Goal: Transaction & Acquisition: Download file/media

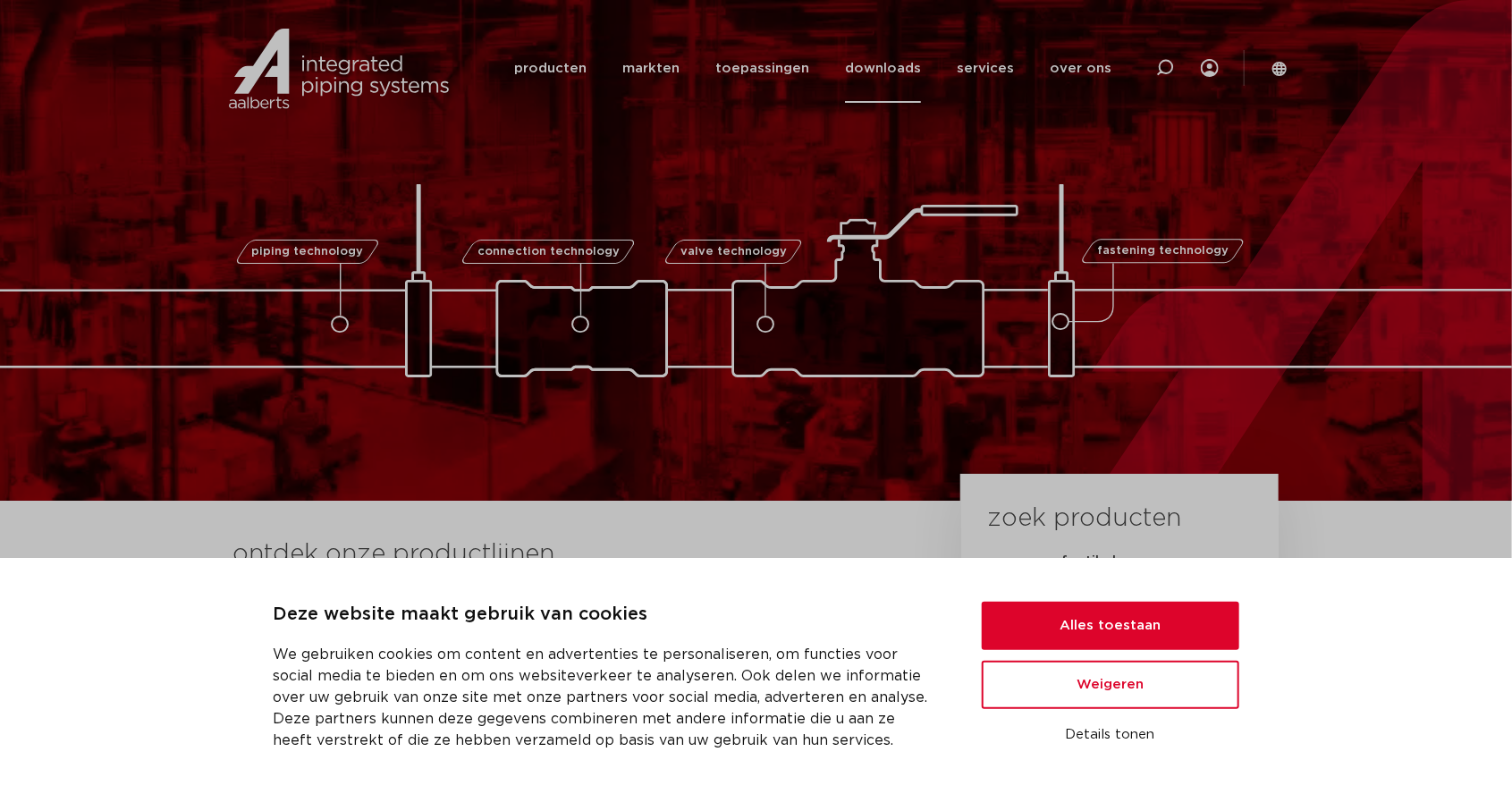
click at [889, 75] on link "downloads" at bounding box center [883, 68] width 76 height 69
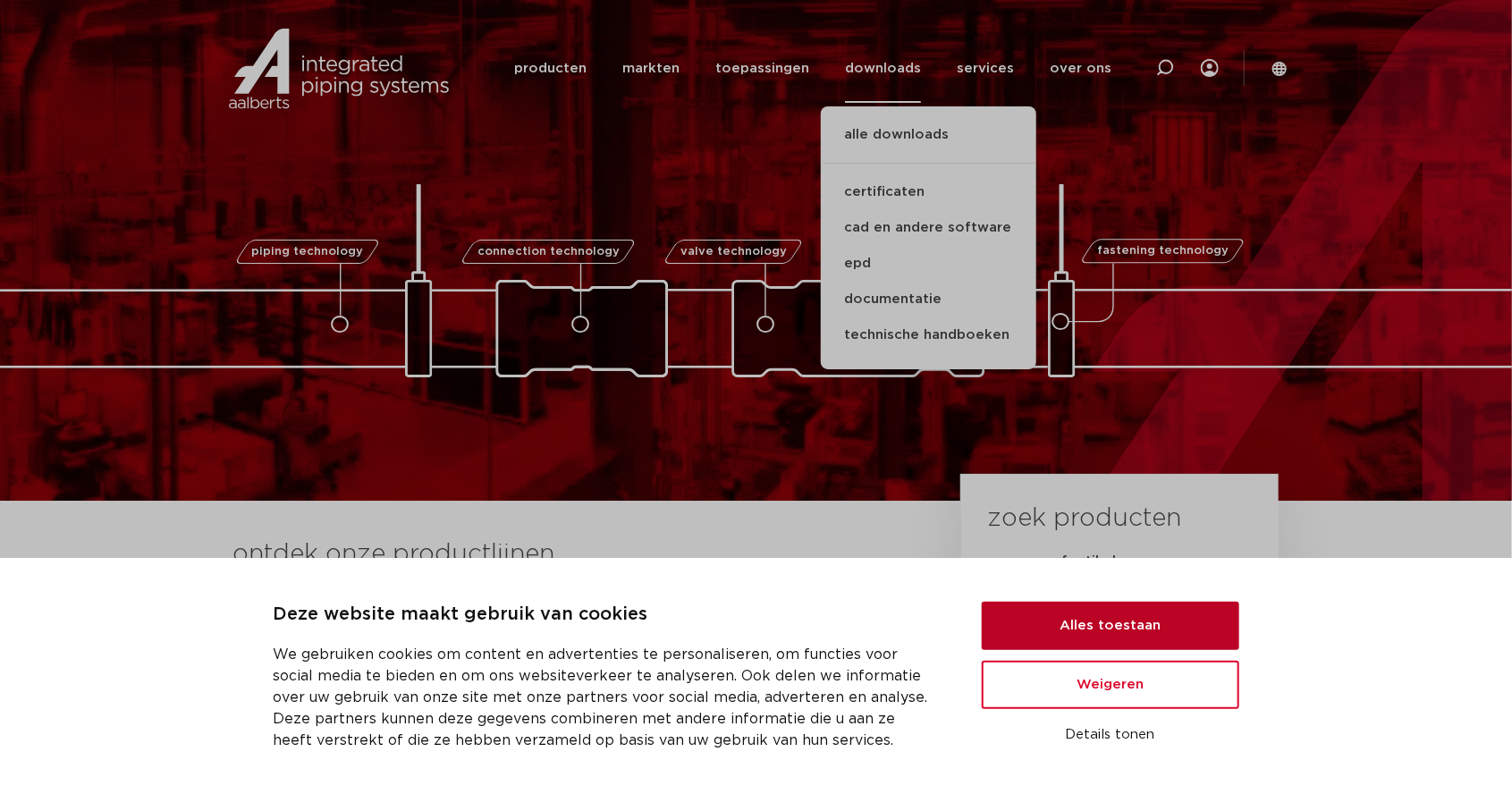
click at [1126, 612] on button "Alles toestaan" at bounding box center [1111, 625] width 258 height 48
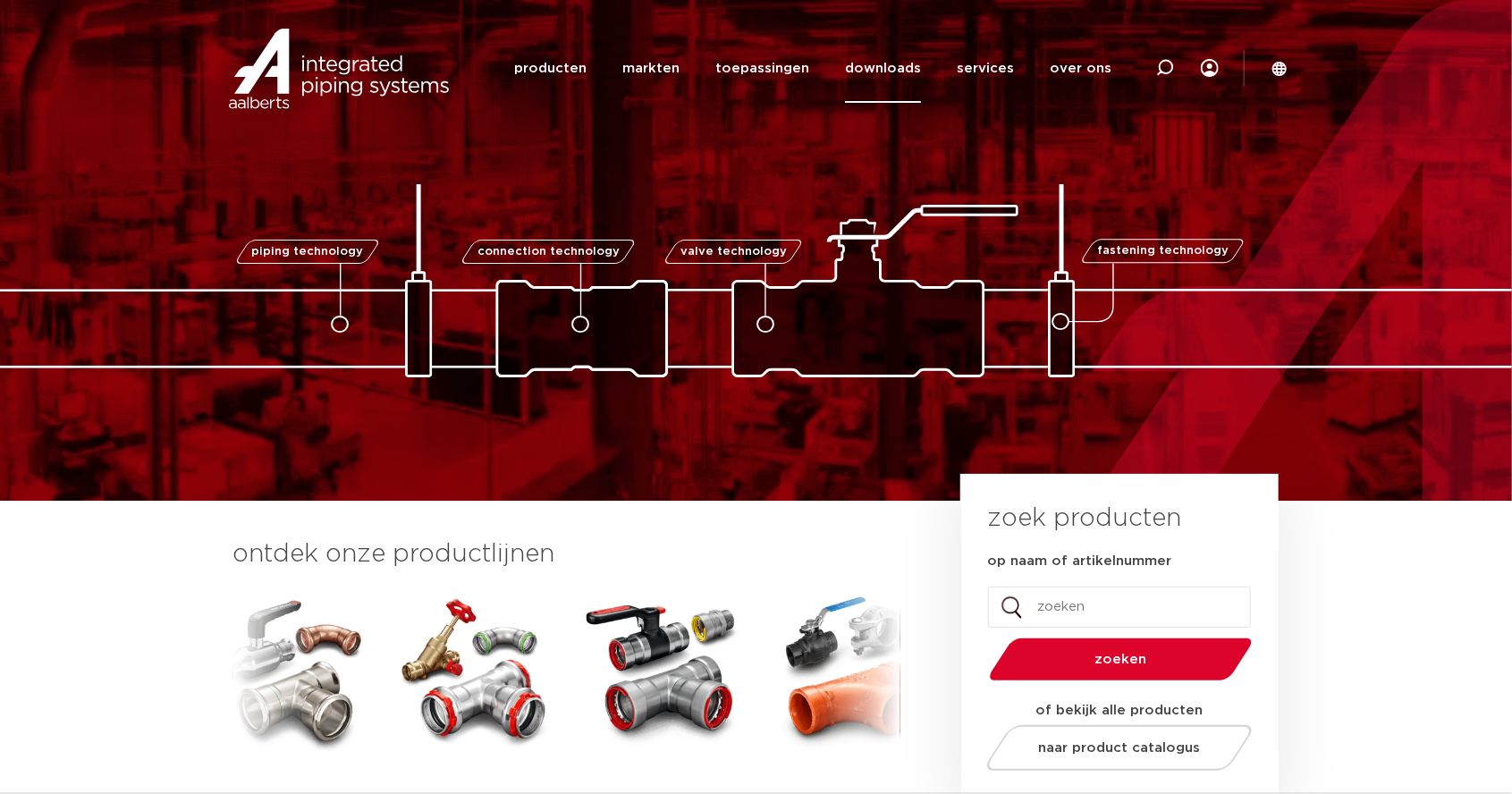
click at [891, 65] on link "downloads" at bounding box center [883, 68] width 76 height 69
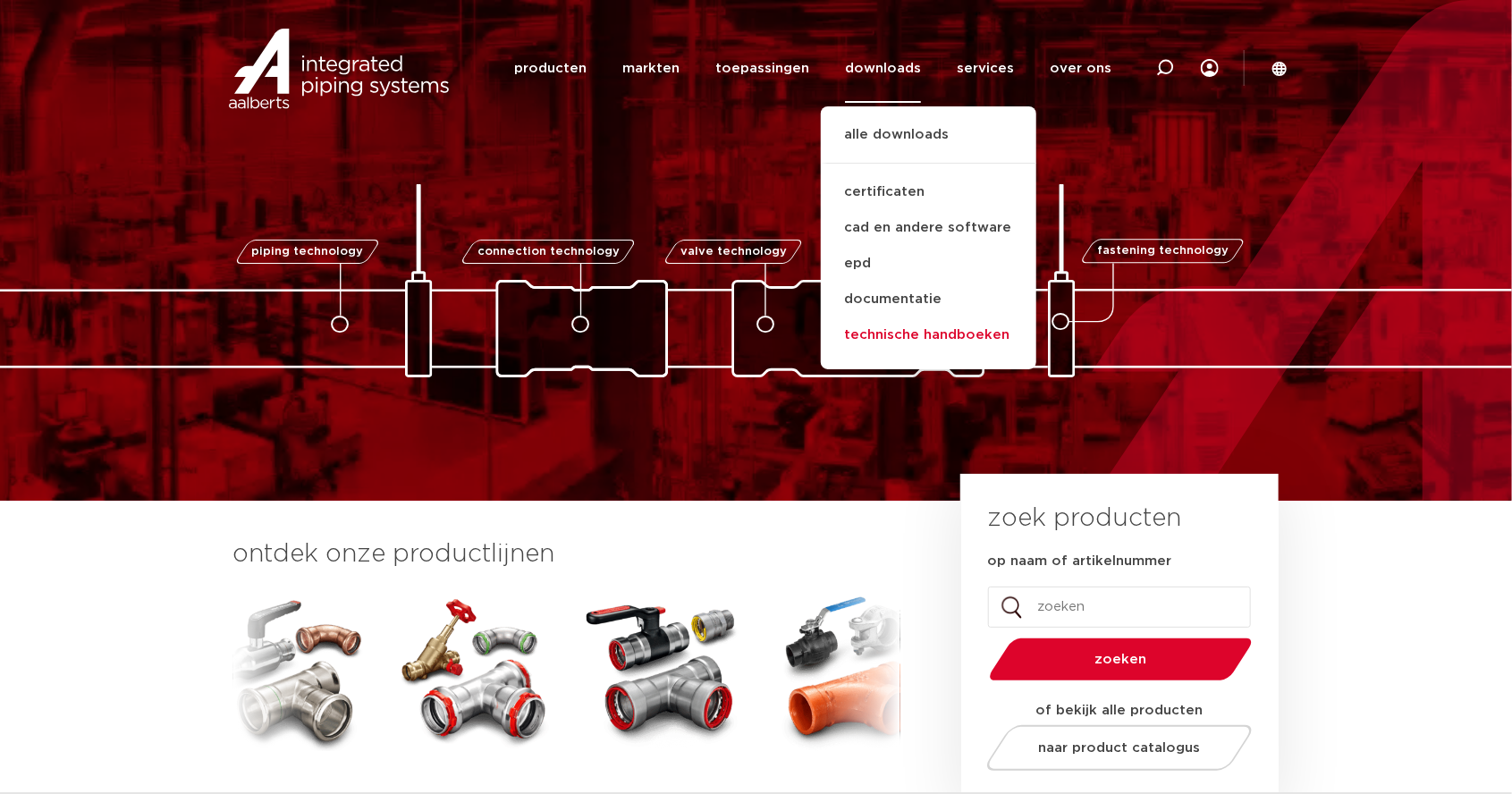
click at [910, 345] on link "technische handboeken" at bounding box center [928, 335] width 215 height 35
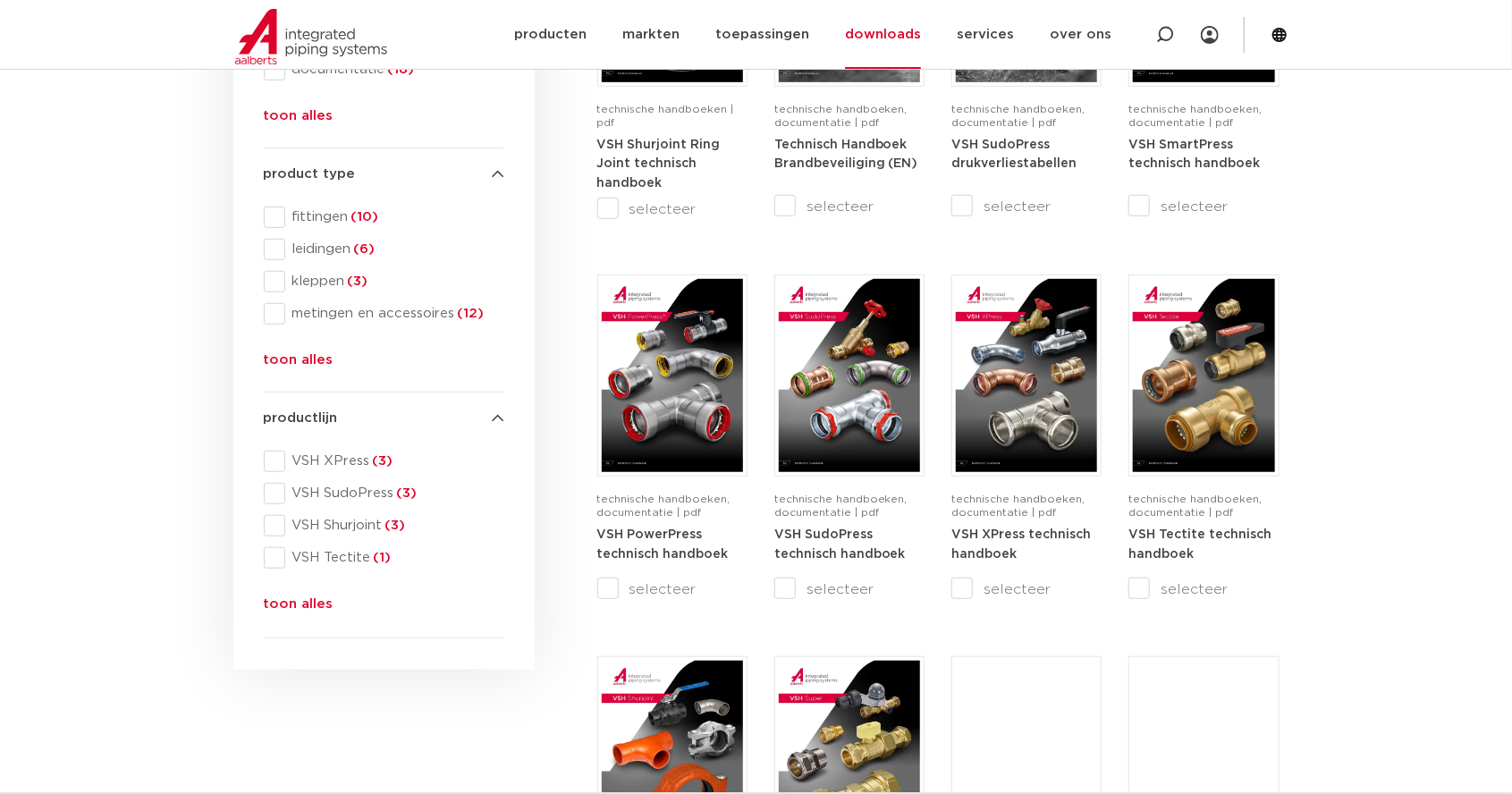
scroll to position [502, 0]
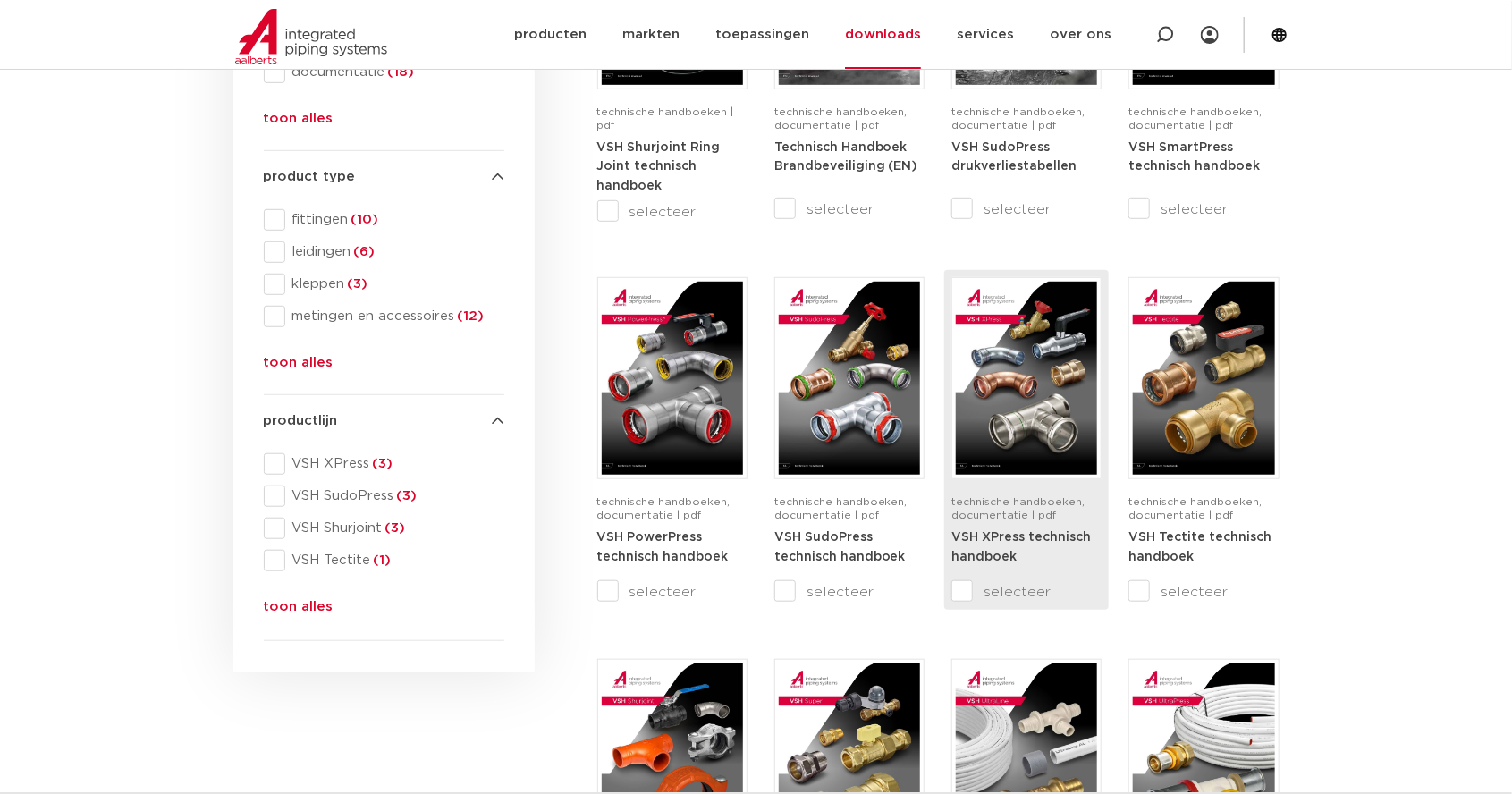
click at [1039, 393] on img at bounding box center [1026, 377] width 142 height 193
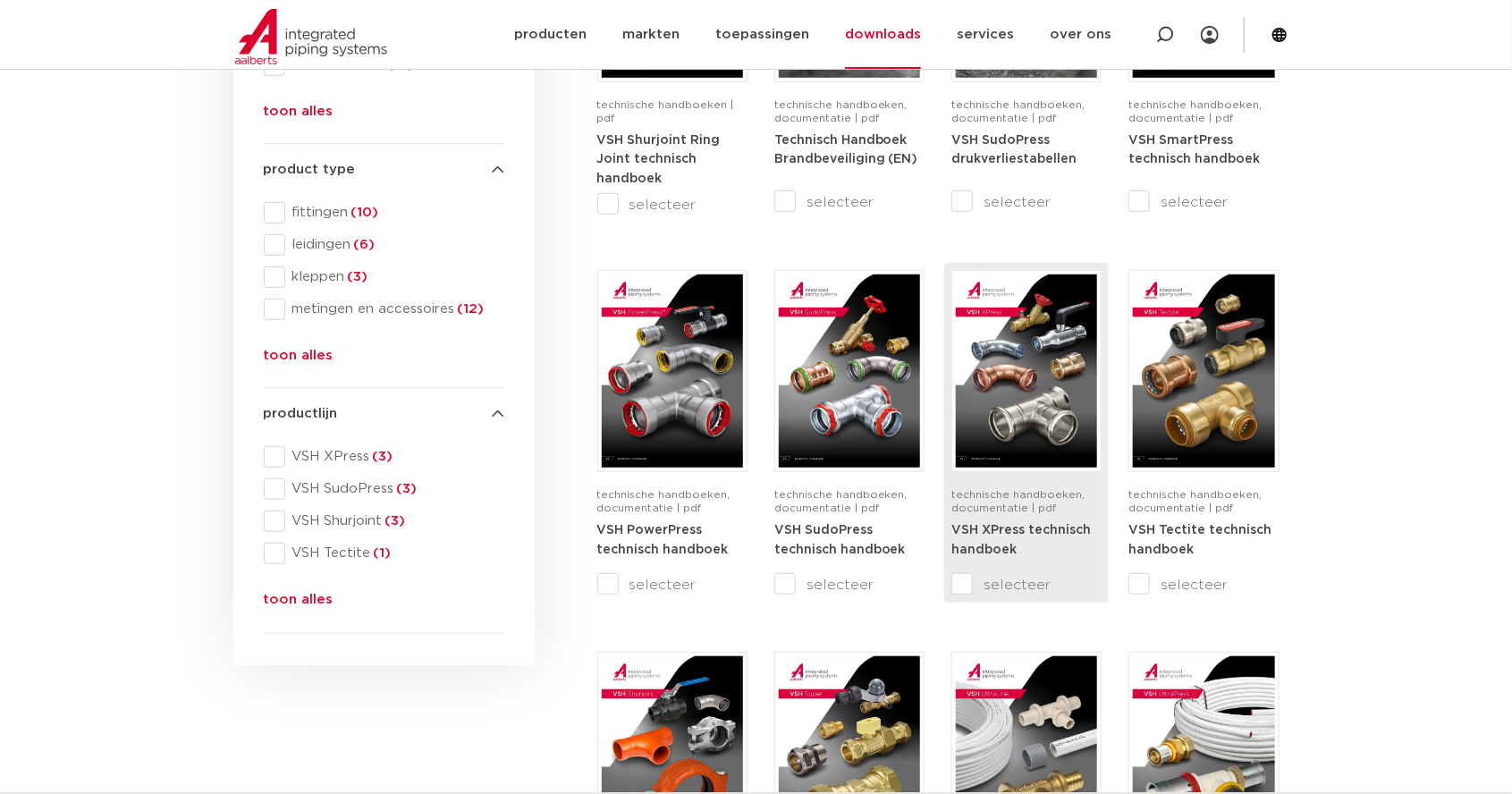
scroll to position [587, 0]
